Goal: Task Accomplishment & Management: Use online tool/utility

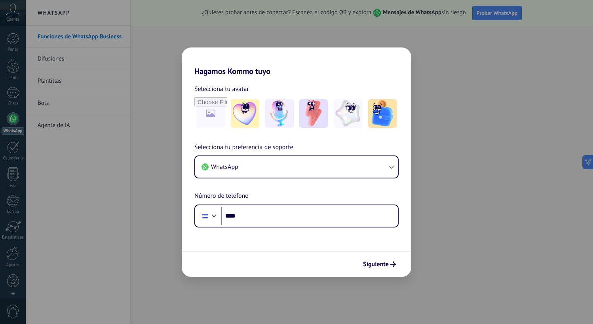
click at [284, 32] on div "Hagamos Kommo tuyo Selecciona tu avatar Selecciona tu preferencia de soporte Wh…" at bounding box center [296, 162] width 593 height 324
click at [566, 71] on div "Hagamos Kommo tuyo Selecciona tu avatar Selecciona tu preferencia de soporte Wh…" at bounding box center [296, 162] width 593 height 324
click at [383, 265] on span "Siguiente" at bounding box center [376, 265] width 26 height 6
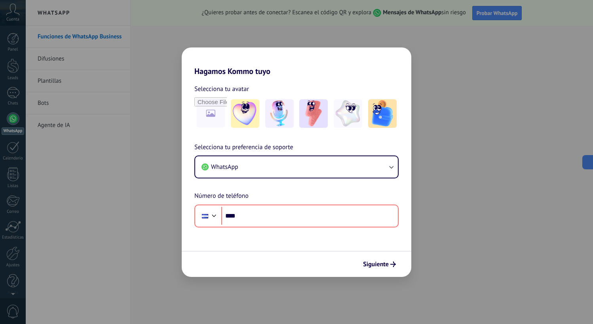
click at [539, 222] on div "Hagamos Kommo tuyo Selecciona tu avatar Selecciona tu preferencia de soporte Wh…" at bounding box center [296, 162] width 593 height 324
click at [590, 164] on div "Hagamos Kommo tuyo Selecciona tu avatar Selecciona tu preferencia de soporte Wh…" at bounding box center [296, 162] width 593 height 324
click at [516, 102] on div "Hagamos Kommo tuyo Selecciona tu avatar Selecciona tu preferencia de soporte Wh…" at bounding box center [296, 162] width 593 height 324
